Goal: Communication & Community: Participate in discussion

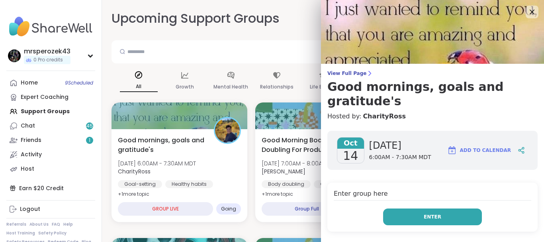
click at [401, 208] on button "Enter" at bounding box center [432, 216] width 99 height 17
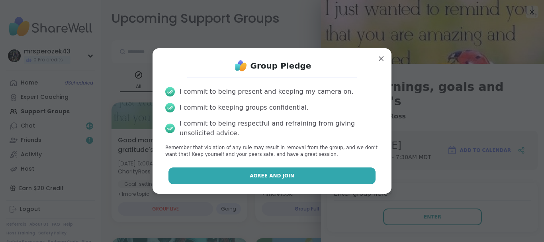
click at [312, 174] on button "Agree and Join" at bounding box center [271, 175] width 207 height 17
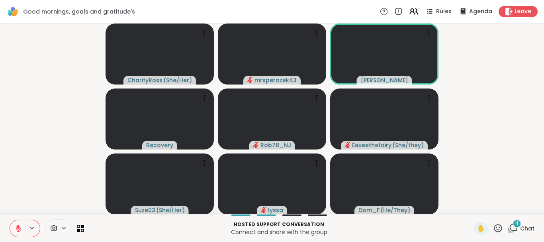
click at [516, 223] on div "4" at bounding box center [516, 223] width 9 height 9
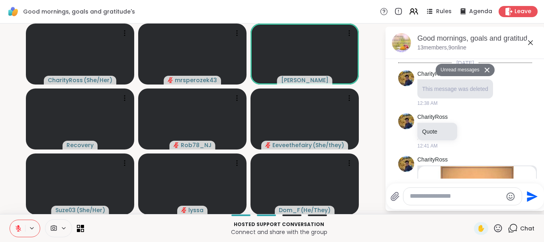
scroll to position [1383, 0]
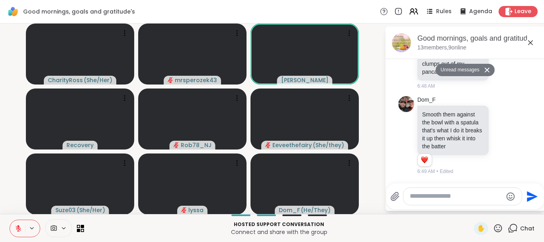
click at [530, 41] on icon at bounding box center [531, 43] width 10 height 10
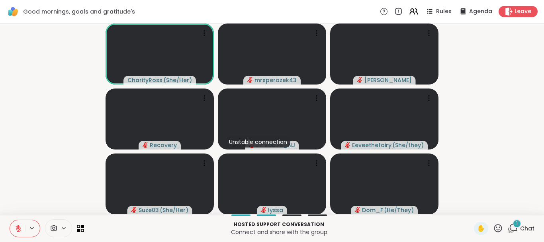
click at [17, 224] on button at bounding box center [17, 228] width 15 height 17
click at [18, 227] on icon at bounding box center [18, 227] width 2 height 4
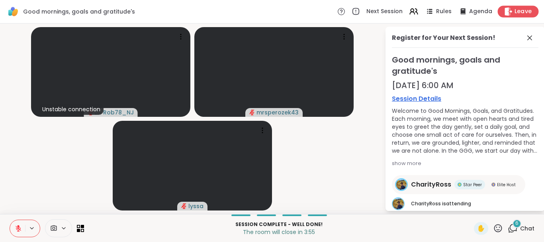
click at [523, 10] on span "Leave" at bounding box center [523, 12] width 18 height 8
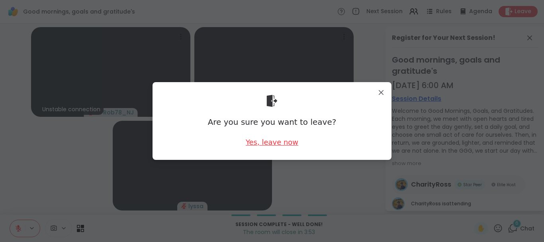
click at [275, 141] on div "Yes, leave now" at bounding box center [272, 142] width 53 height 10
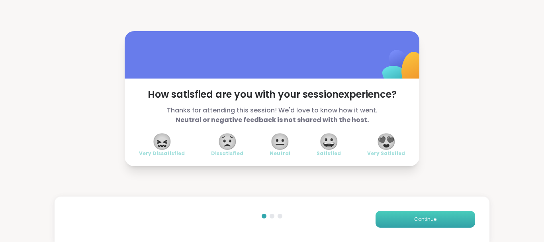
click at [442, 215] on button "Continue" at bounding box center [425, 219] width 100 height 17
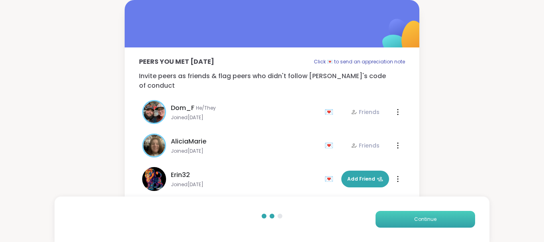
click at [442, 215] on button "Continue" at bounding box center [425, 219] width 100 height 17
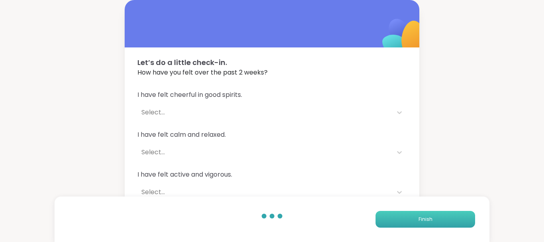
click at [442, 215] on button "Finish" at bounding box center [425, 219] width 100 height 17
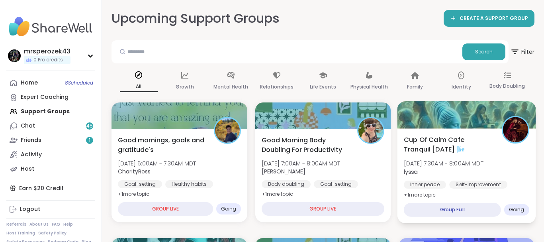
click at [431, 154] on span "Cup Of Calm Cafe Tranquil [DATE] 🌬️" at bounding box center [448, 145] width 89 height 20
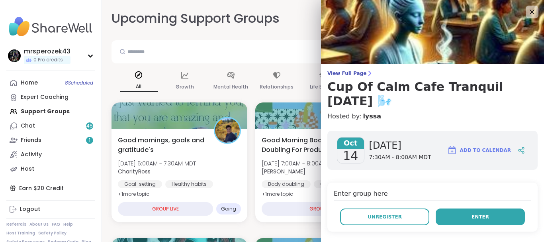
click at [493, 208] on button "Enter" at bounding box center [480, 216] width 89 height 17
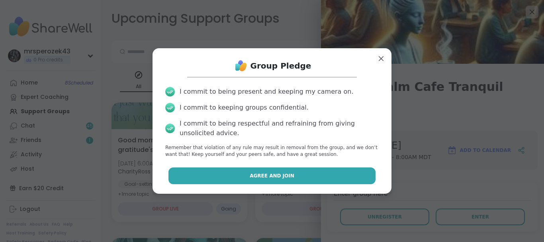
click at [337, 176] on button "Agree and Join" at bounding box center [271, 175] width 207 height 17
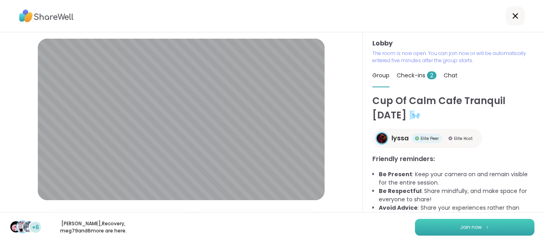
click at [458, 228] on button "Join now" at bounding box center [474, 227] width 119 height 17
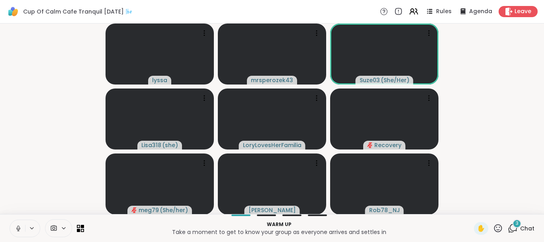
click at [16, 227] on icon at bounding box center [18, 228] width 7 height 7
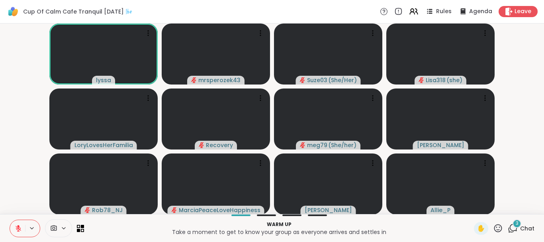
click at [516, 223] on span "3" at bounding box center [517, 223] width 3 height 7
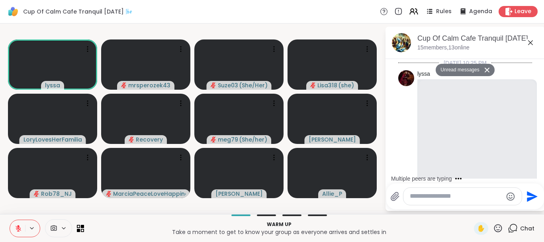
scroll to position [365, 0]
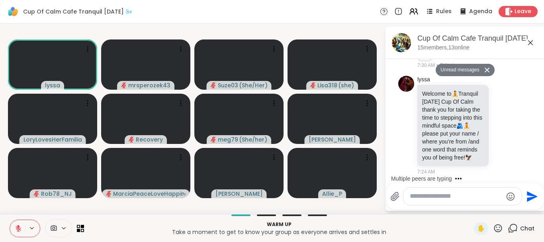
click at [461, 199] on textarea "Type your message" at bounding box center [456, 196] width 93 height 8
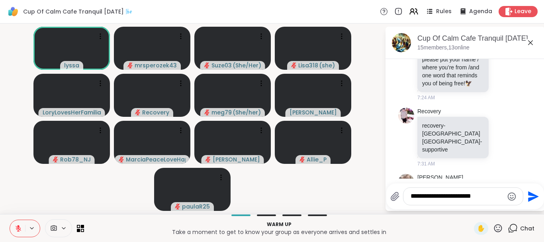
scroll to position [447, 0]
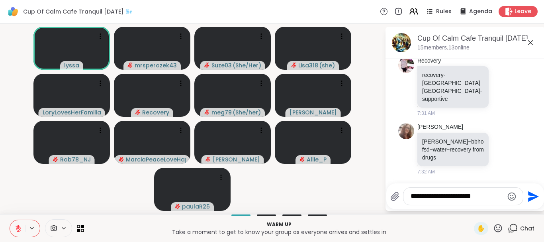
type textarea "**********"
click at [531, 194] on icon "Send" at bounding box center [533, 196] width 11 height 11
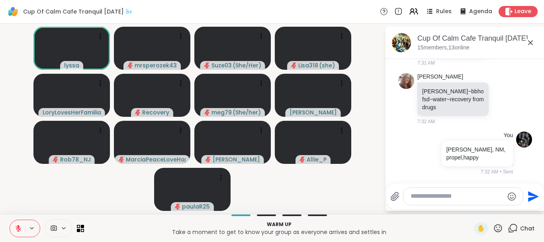
drag, startPoint x: 531, startPoint y: 194, endPoint x: 543, endPoint y: 80, distance: 114.1
click at [543, 80] on div "Cup Of Calm Cafe Tranquil [DATE] 🌬️, [DATE] members, 13 online [DATE] 10:25 PM …" at bounding box center [464, 119] width 159 height 184
click at [531, 42] on icon at bounding box center [530, 42] width 5 height 5
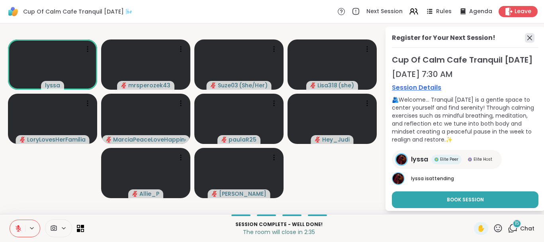
click at [529, 35] on icon at bounding box center [530, 38] width 10 height 10
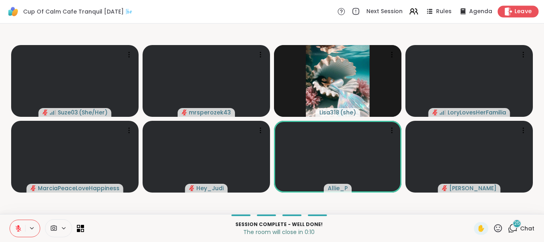
click at [517, 11] on span "Leave" at bounding box center [523, 12] width 18 height 8
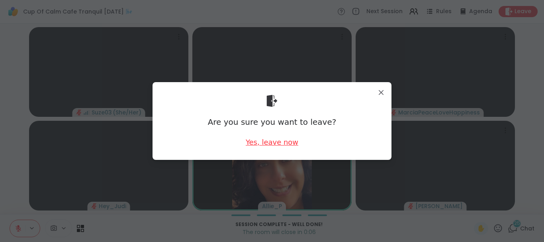
click at [262, 140] on div "Yes, leave now" at bounding box center [272, 142] width 53 height 10
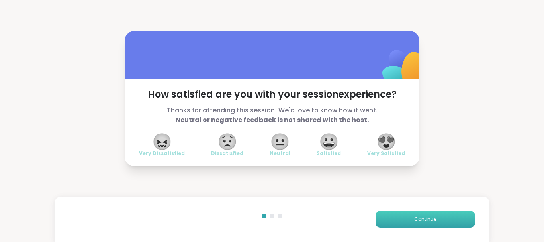
click at [407, 216] on button "Continue" at bounding box center [425, 219] width 100 height 17
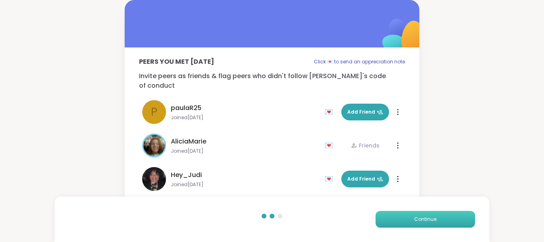
click at [407, 216] on button "Continue" at bounding box center [425, 219] width 100 height 17
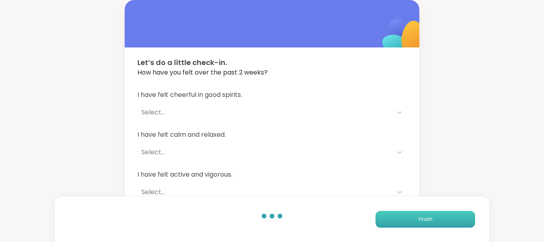
click at [407, 216] on button "Finish" at bounding box center [425, 219] width 100 height 17
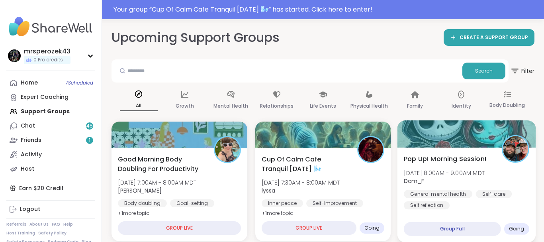
click at [436, 182] on span "Dom_F" at bounding box center [444, 181] width 81 height 8
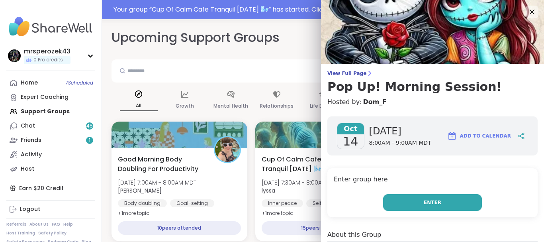
click at [432, 201] on span "Enter" at bounding box center [433, 202] width 18 height 7
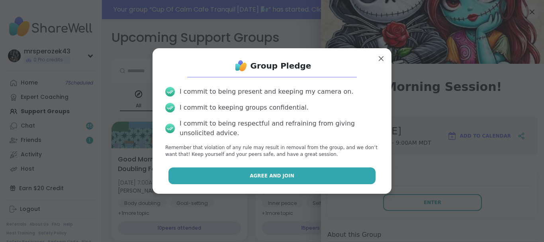
click at [356, 175] on button "Agree and Join" at bounding box center [271, 175] width 207 height 17
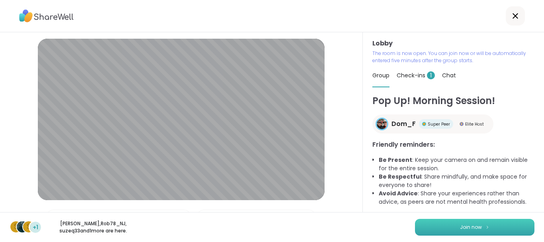
click at [443, 228] on button "Join now" at bounding box center [474, 227] width 119 height 17
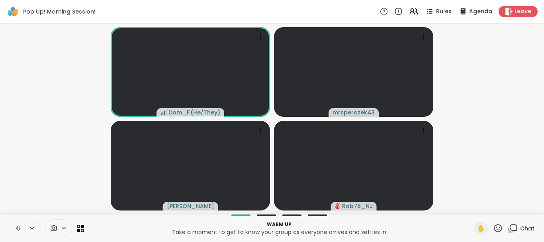
click at [18, 227] on icon at bounding box center [18, 227] width 2 height 4
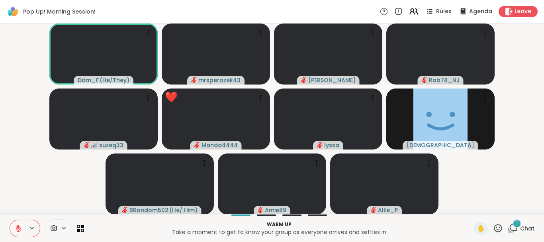
click at [516, 224] on div "1" at bounding box center [516, 223] width 9 height 9
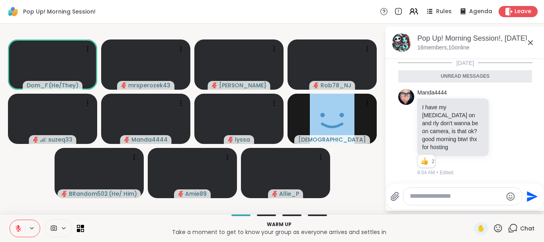
click at [529, 42] on icon at bounding box center [531, 43] width 10 height 10
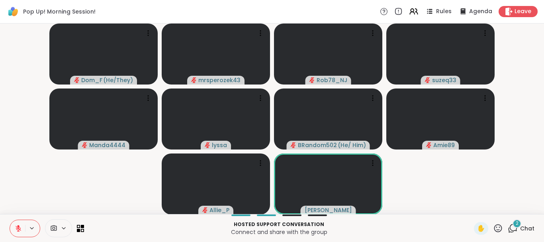
click at [19, 226] on icon at bounding box center [18, 226] width 2 height 3
click at [16, 225] on icon at bounding box center [18, 228] width 7 height 7
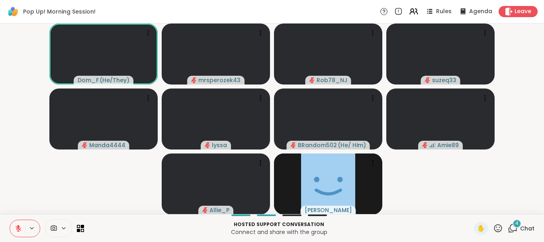
click at [514, 221] on div "4" at bounding box center [516, 223] width 9 height 9
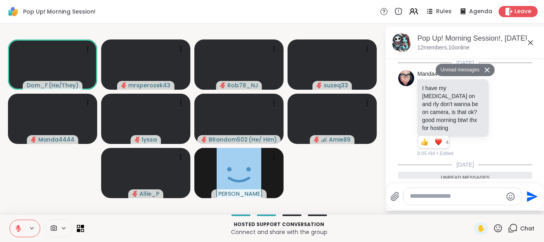
scroll to position [328, 0]
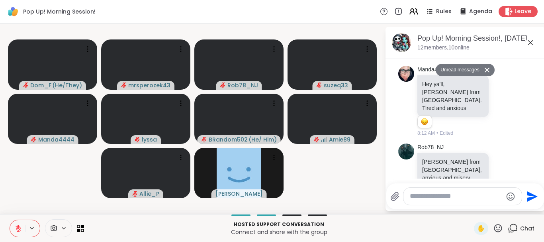
click at [17, 226] on icon at bounding box center [18, 228] width 7 height 7
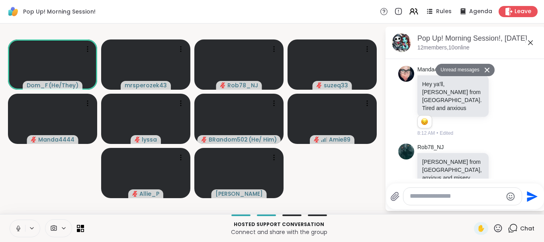
click at [18, 224] on button at bounding box center [17, 228] width 15 height 17
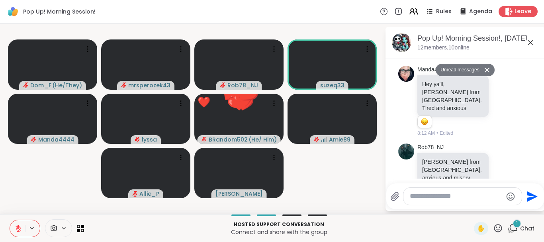
scroll to position [396, 0]
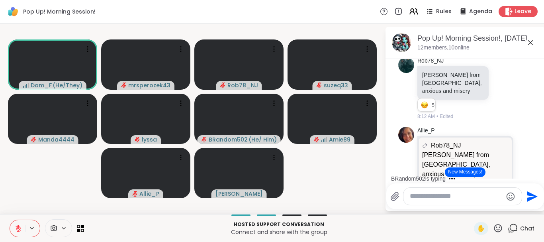
click at [528, 41] on icon at bounding box center [531, 43] width 10 height 10
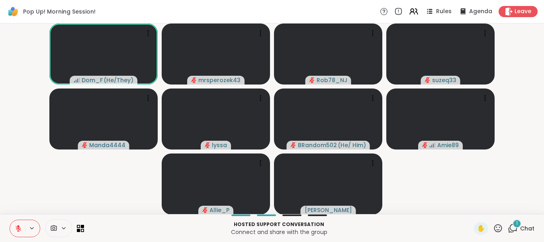
click at [16, 225] on icon at bounding box center [18, 228] width 7 height 7
click at [18, 225] on icon at bounding box center [18, 228] width 7 height 7
click at [16, 225] on icon at bounding box center [18, 228] width 7 height 7
click at [18, 227] on icon at bounding box center [18, 227] width 2 height 4
click at [17, 225] on icon at bounding box center [18, 228] width 7 height 7
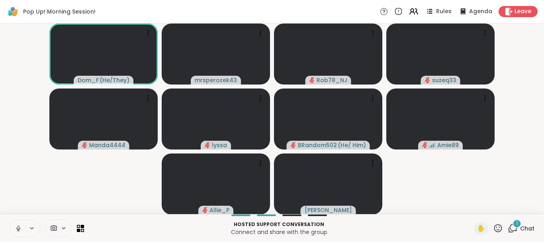
click at [18, 227] on icon at bounding box center [18, 228] width 7 height 7
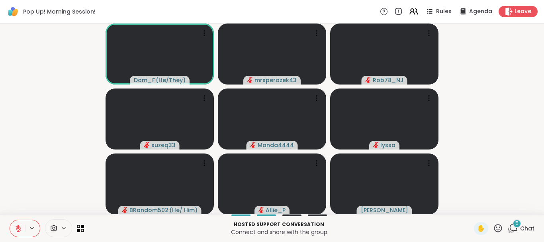
click at [17, 224] on button at bounding box center [17, 228] width 15 height 17
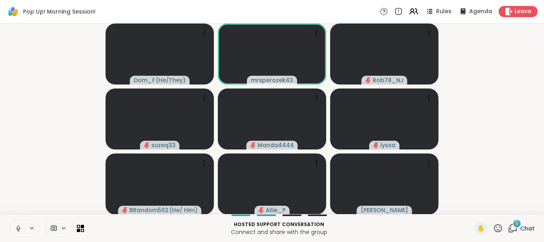
click at [17, 231] on icon at bounding box center [18, 228] width 7 height 7
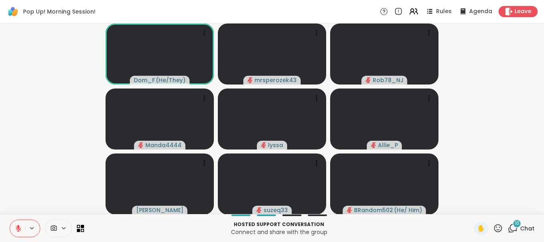
click at [516, 223] on span "16" at bounding box center [516, 223] width 5 height 7
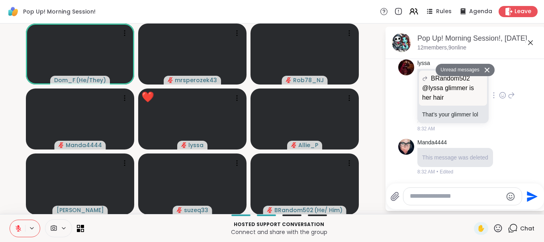
scroll to position [1896, 0]
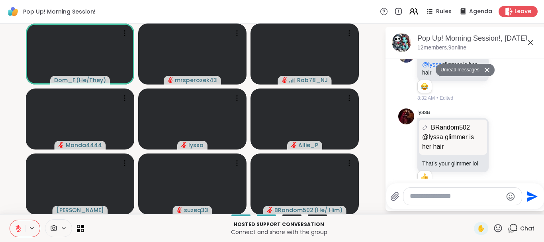
click at [529, 42] on icon at bounding box center [531, 43] width 10 height 10
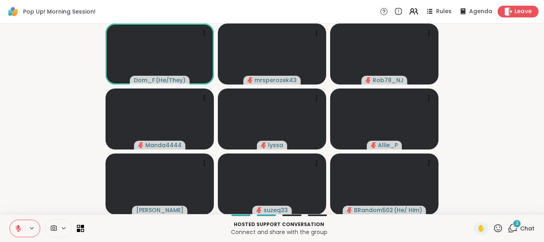
click at [521, 11] on span "Leave" at bounding box center [523, 12] width 18 height 8
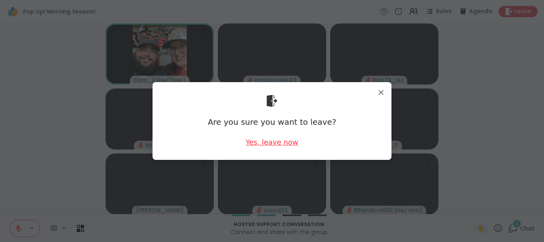
click at [256, 141] on div "Yes, leave now" at bounding box center [272, 142] width 53 height 10
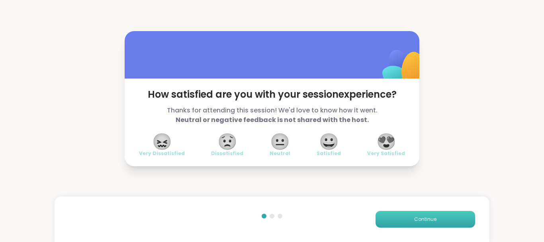
click at [411, 217] on button "Continue" at bounding box center [425, 219] width 100 height 17
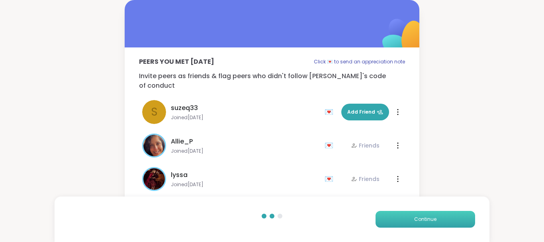
click at [411, 217] on button "Continue" at bounding box center [425, 219] width 100 height 17
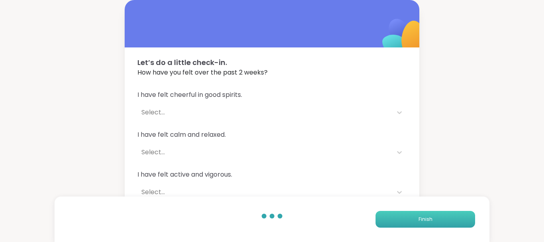
click at [411, 217] on button "Finish" at bounding box center [425, 219] width 100 height 17
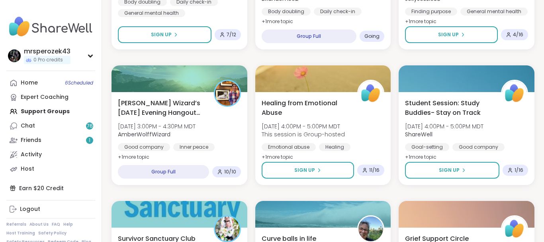
scroll to position [1394, 0]
